Goal: Task Accomplishment & Management: Use online tool/utility

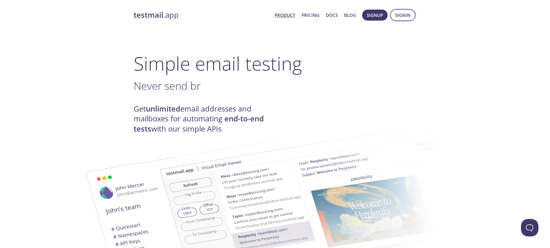
click at [399, 15] on span "Signin" at bounding box center [402, 15] width 15 height 8
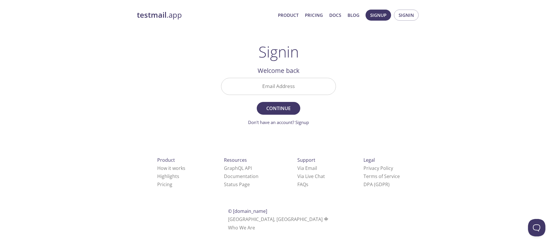
click at [291, 78] on div at bounding box center [278, 86] width 115 height 17
type input "[EMAIL_ADDRESS][DOMAIN_NAME]"
click at [284, 106] on span "Continue" at bounding box center [278, 108] width 31 height 8
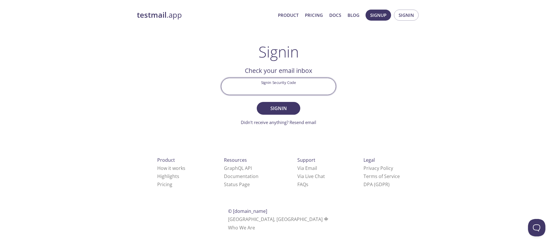
click at [293, 84] on input "Signin Security Code" at bounding box center [278, 86] width 114 height 17
paste input "TS3YFKL"
type input "TS3YFKL"
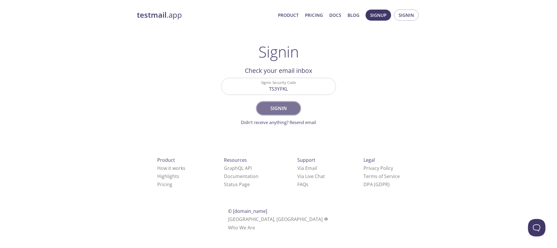
click at [281, 107] on span "Signin" at bounding box center [278, 108] width 31 height 8
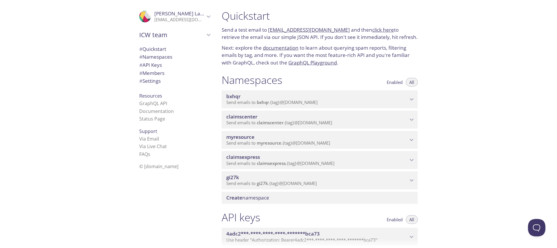
click at [281, 141] on span "myresource" at bounding box center [269, 143] width 25 height 6
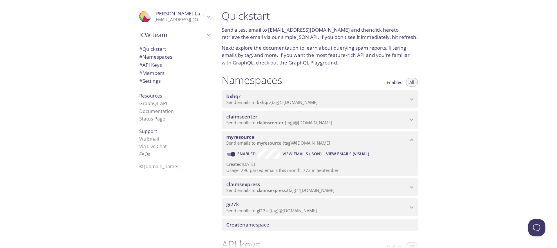
click at [336, 150] on span "View Emails (Visual)" at bounding box center [347, 153] width 43 height 7
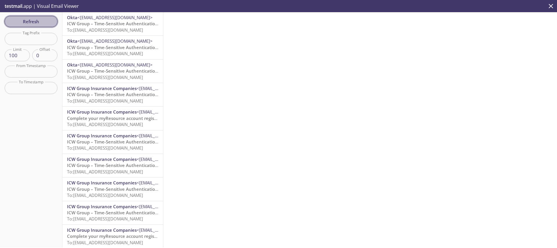
click at [34, 18] on span "Refresh" at bounding box center [31, 22] width 44 height 8
click at [23, 18] on span "Refresh" at bounding box center [31, 22] width 44 height 8
click at [91, 26] on p "ICW Group – Time-Sensitive Authentication Code To: [EMAIL_ADDRESS][DOMAIN_NAME]" at bounding box center [112, 27] width 91 height 12
